Goal: Information Seeking & Learning: Learn about a topic

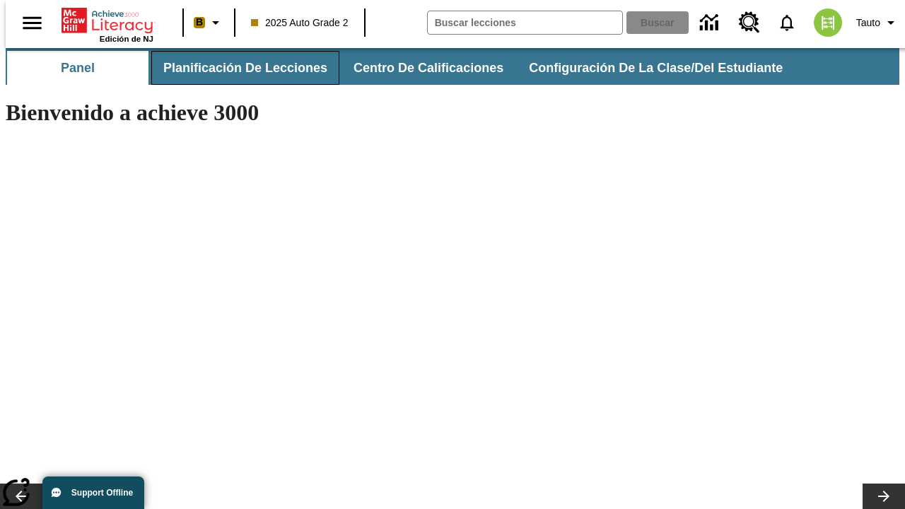
click at [237, 68] on span "Planificación de lecciones" at bounding box center [245, 68] width 164 height 16
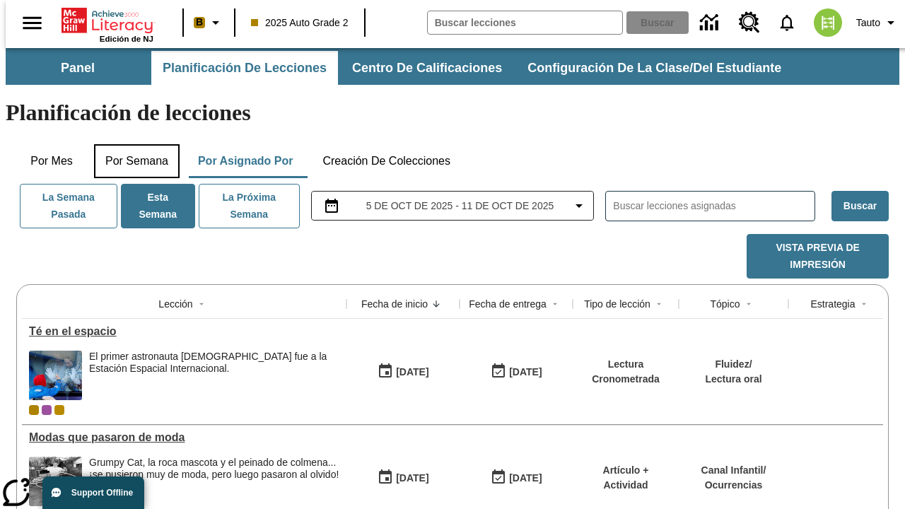
click at [132, 144] on button "Por semana" at bounding box center [137, 161] width 86 height 34
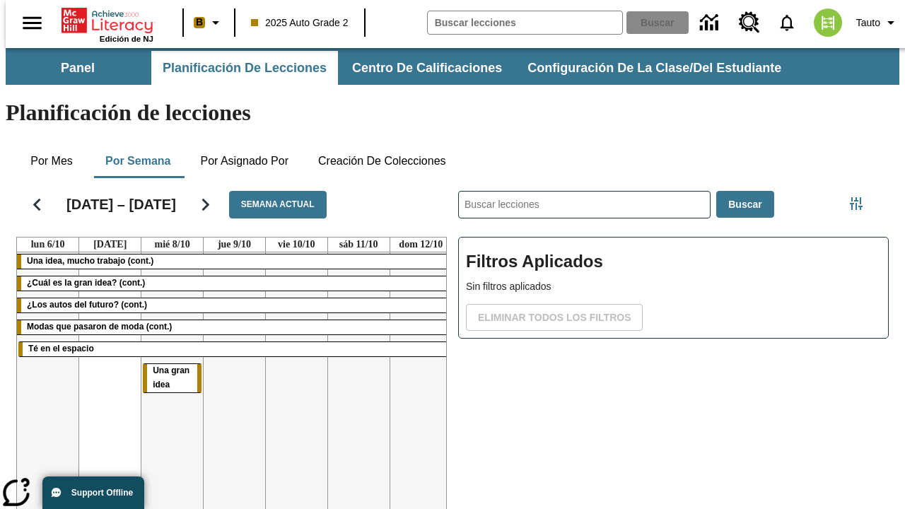
click at [415, 352] on tr "Una idea, mucho trabajo (cont.) ¿Cuál es la gran idea? (cont.) ¿Los autos del f…" at bounding box center [234, 404] width 435 height 305
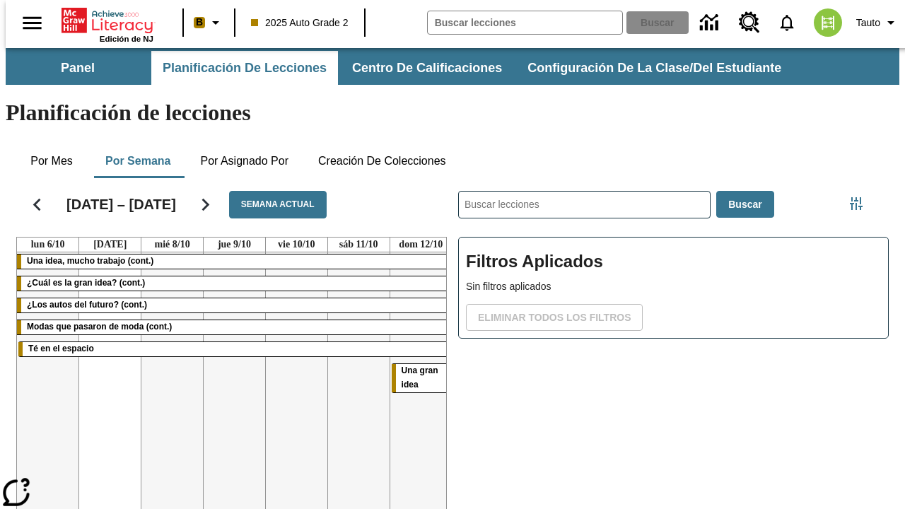
click at [414, 366] on span "Una gran idea" at bounding box center [420, 378] width 37 height 24
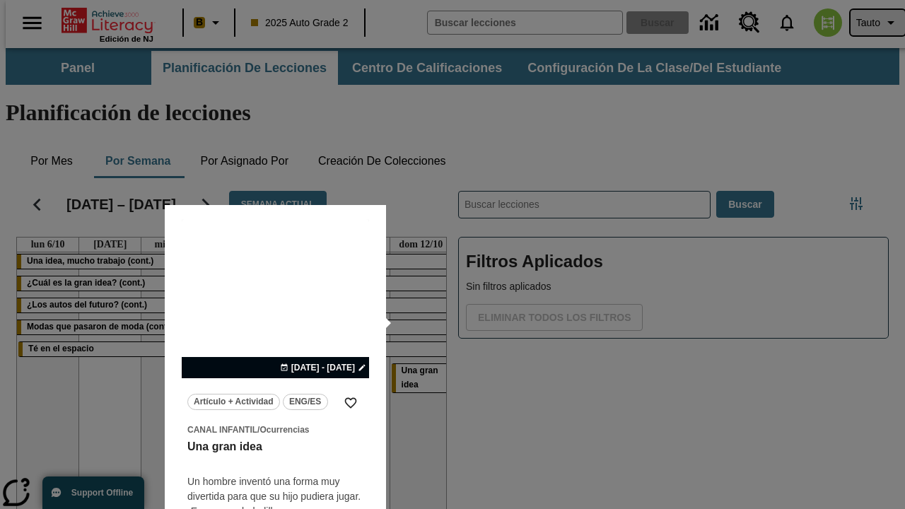
click at [871, 23] on span "Tauto" at bounding box center [869, 23] width 24 height 15
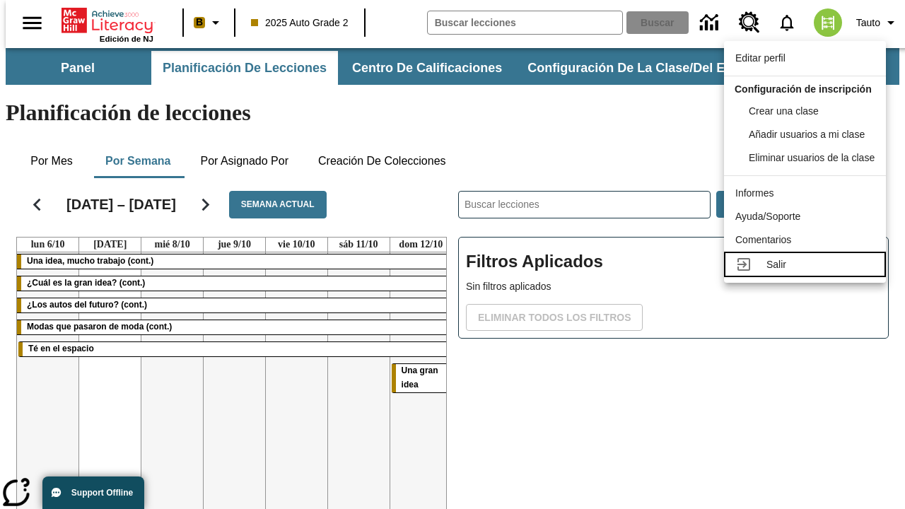
click at [809, 272] on div "Salir" at bounding box center [821, 264] width 108 height 15
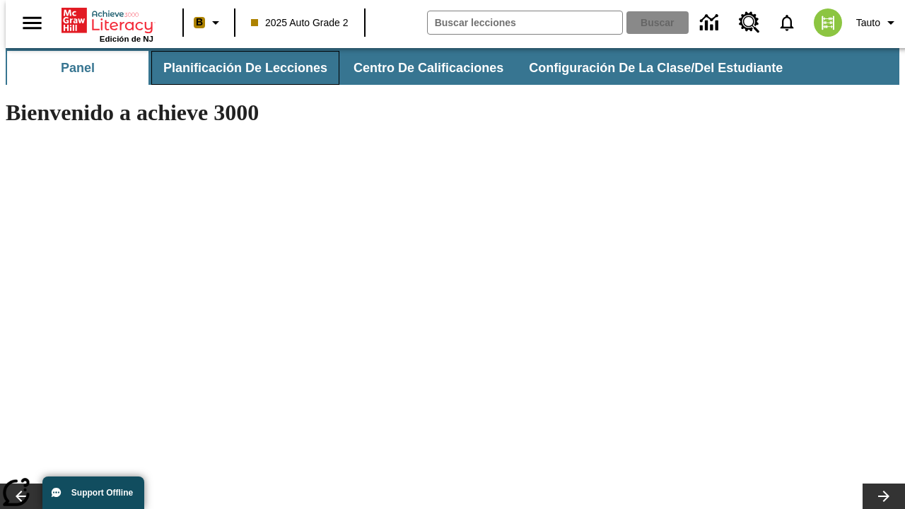
click at [237, 68] on span "Planificación de lecciones" at bounding box center [245, 68] width 164 height 16
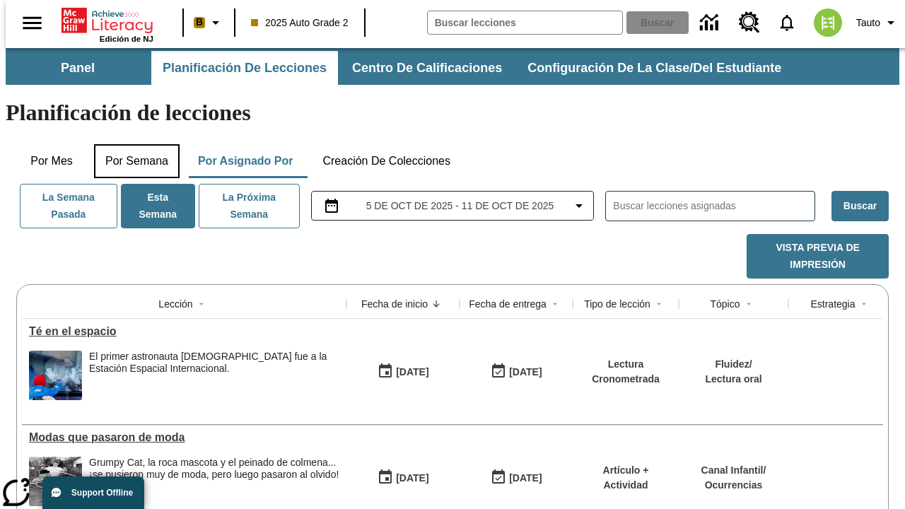
click at [132, 144] on button "Por semana" at bounding box center [137, 161] width 86 height 34
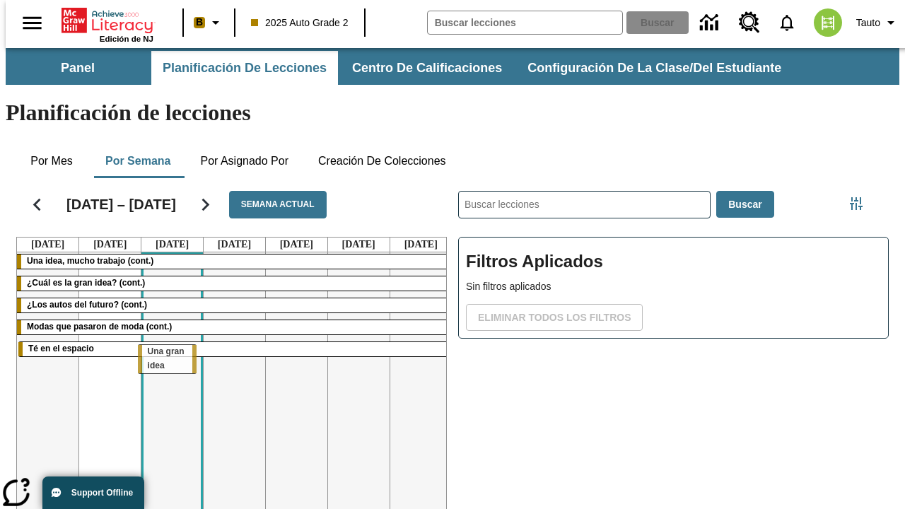
click at [166, 352] on tr "Una idea, mucho trabajo (cont.) ¿Cuál es la gran idea? (cont.) ¿Los autos del f…" at bounding box center [234, 404] width 435 height 305
